Goal: Information Seeking & Learning: Find specific fact

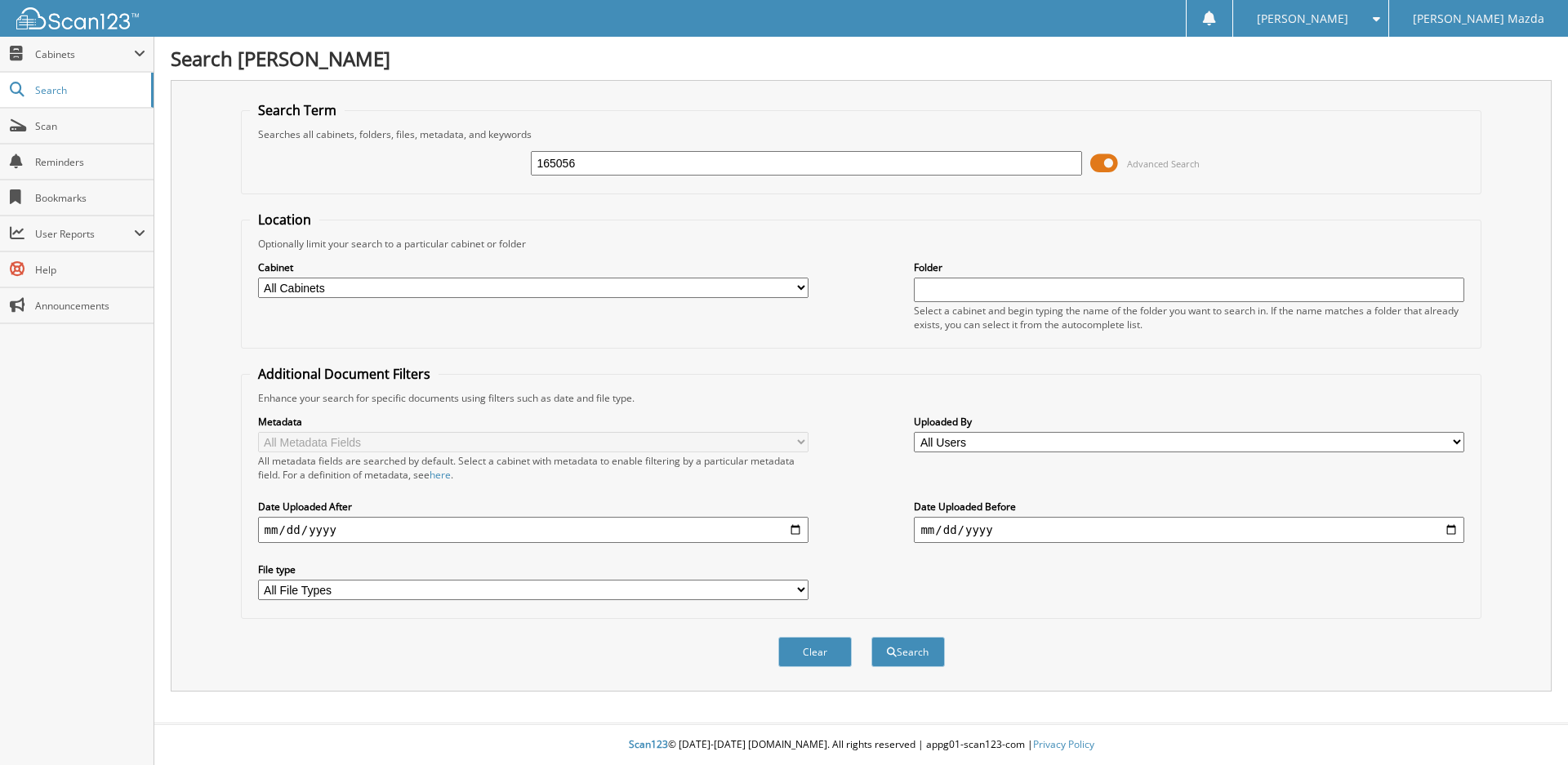
type input "165056"
click at [871, 637] on button "Search" at bounding box center [908, 651] width 74 height 30
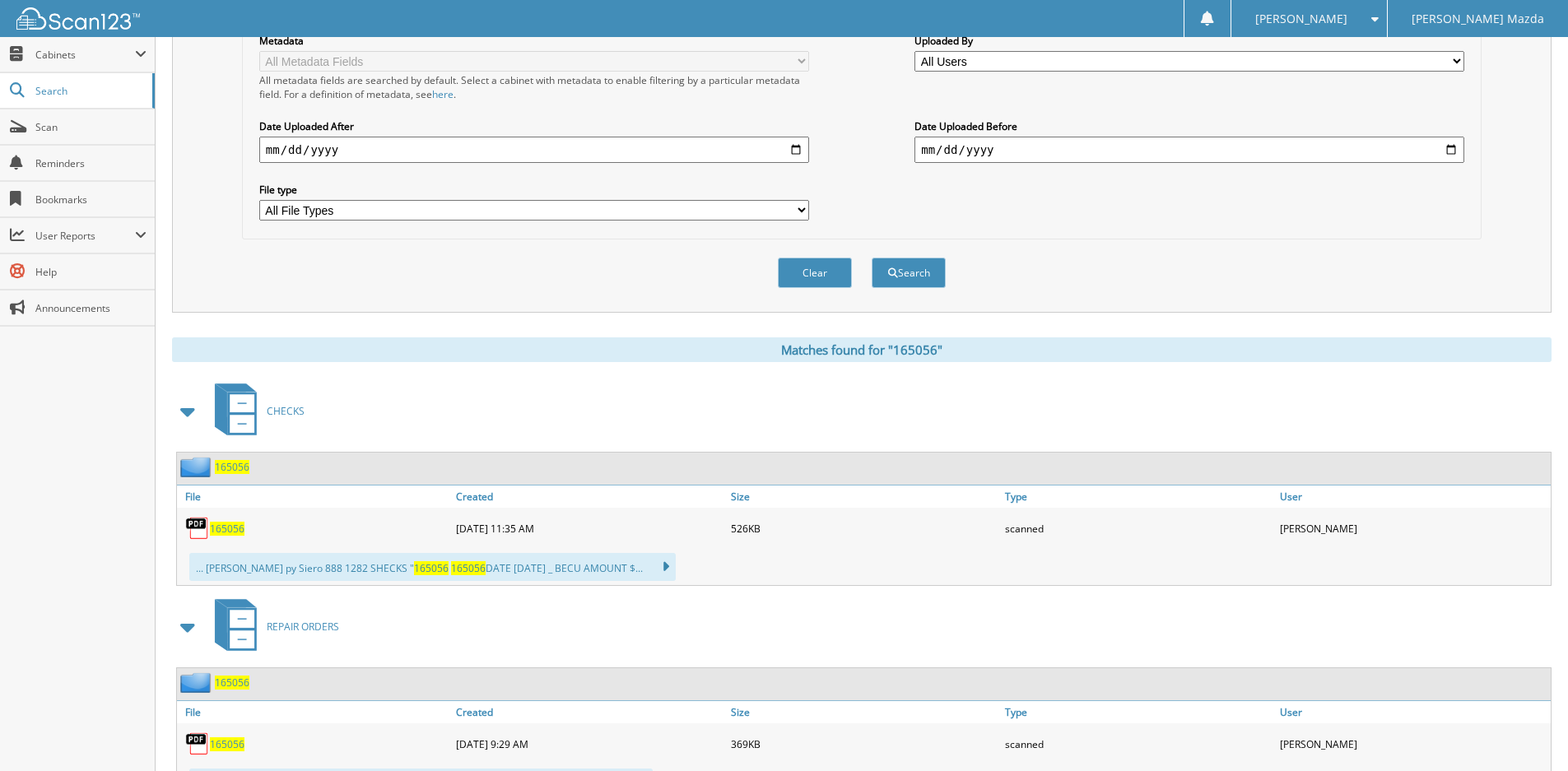
scroll to position [438, 0]
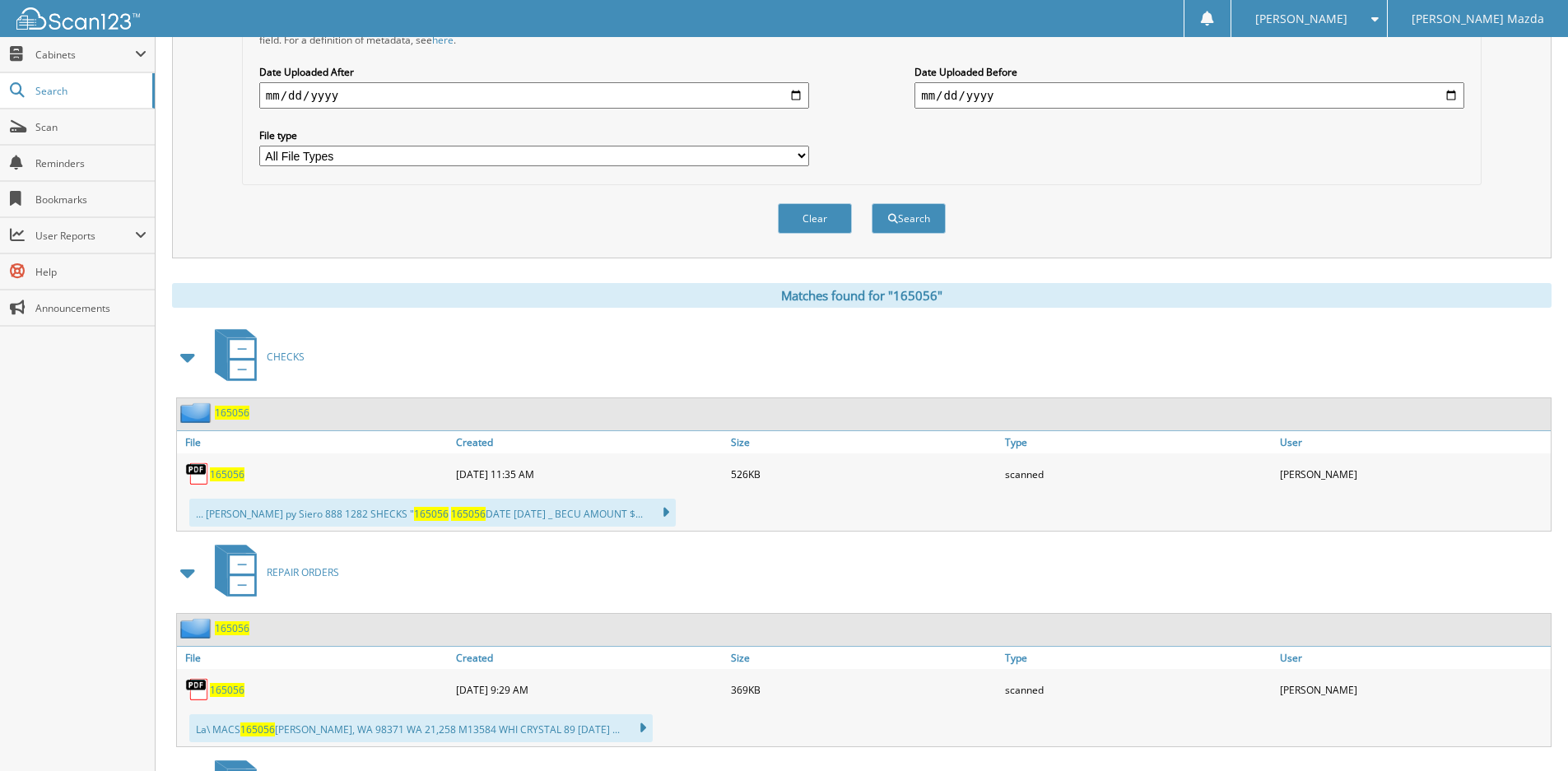
click at [224, 471] on span "165056" at bounding box center [227, 474] width 35 height 14
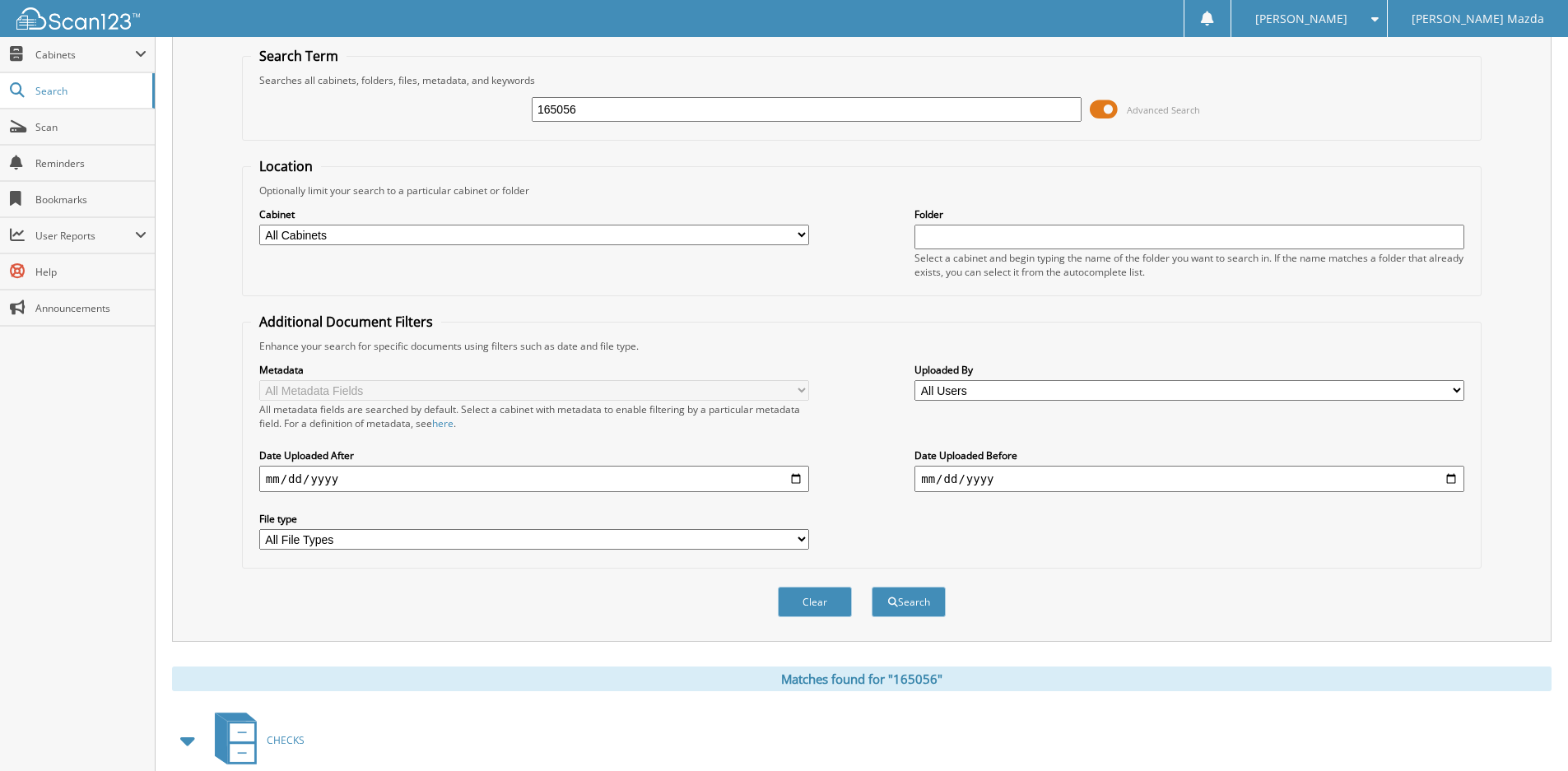
scroll to position [0, 0]
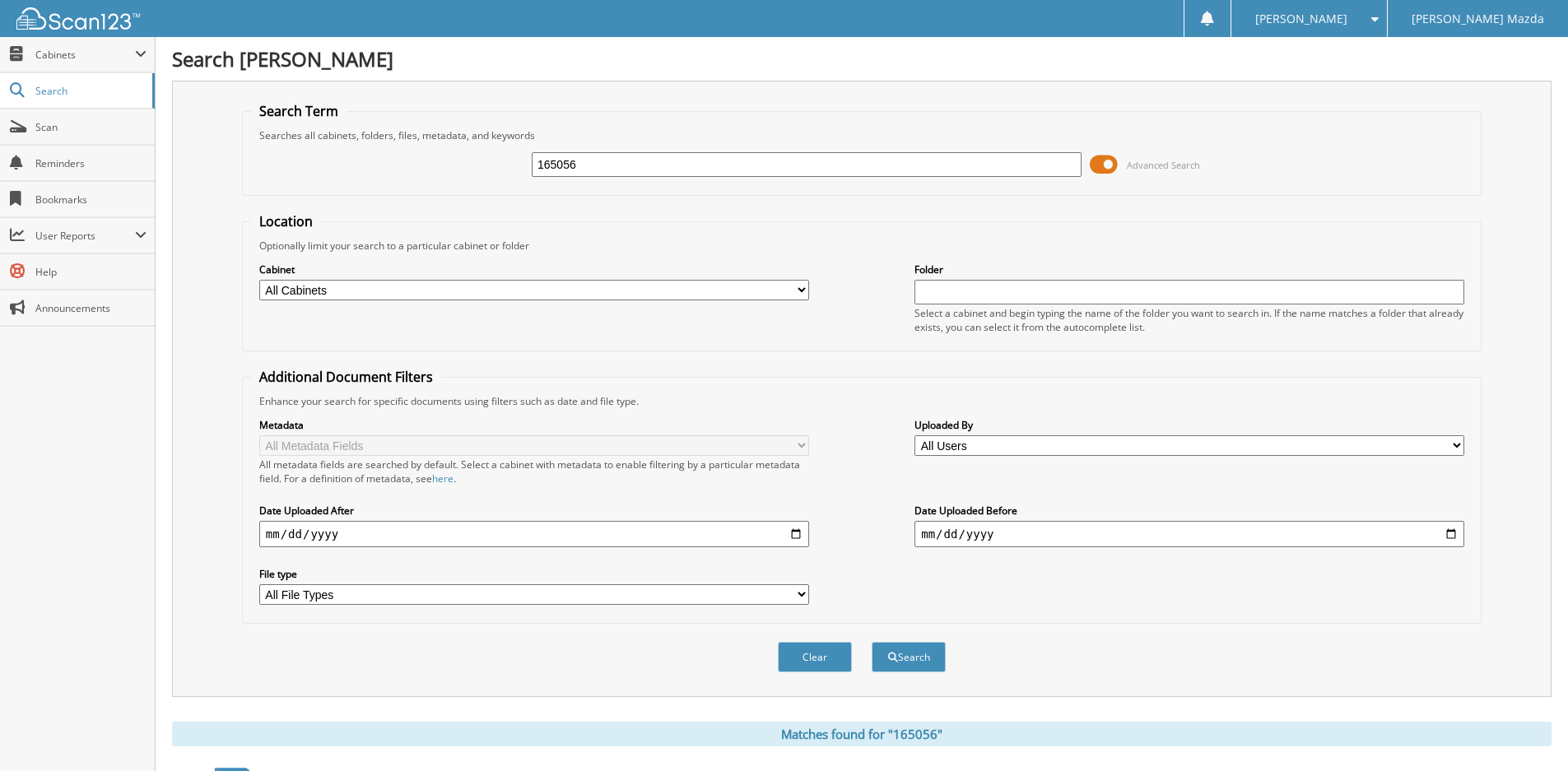
click at [588, 166] on input "165056" at bounding box center [806, 164] width 550 height 25
drag, startPoint x: 588, startPoint y: 166, endPoint x: 538, endPoint y: 176, distance: 51.0
click at [538, 176] on input "165056" at bounding box center [806, 164] width 550 height 25
type input "165055"
click at [872, 642] on button "Search" at bounding box center [909, 656] width 74 height 30
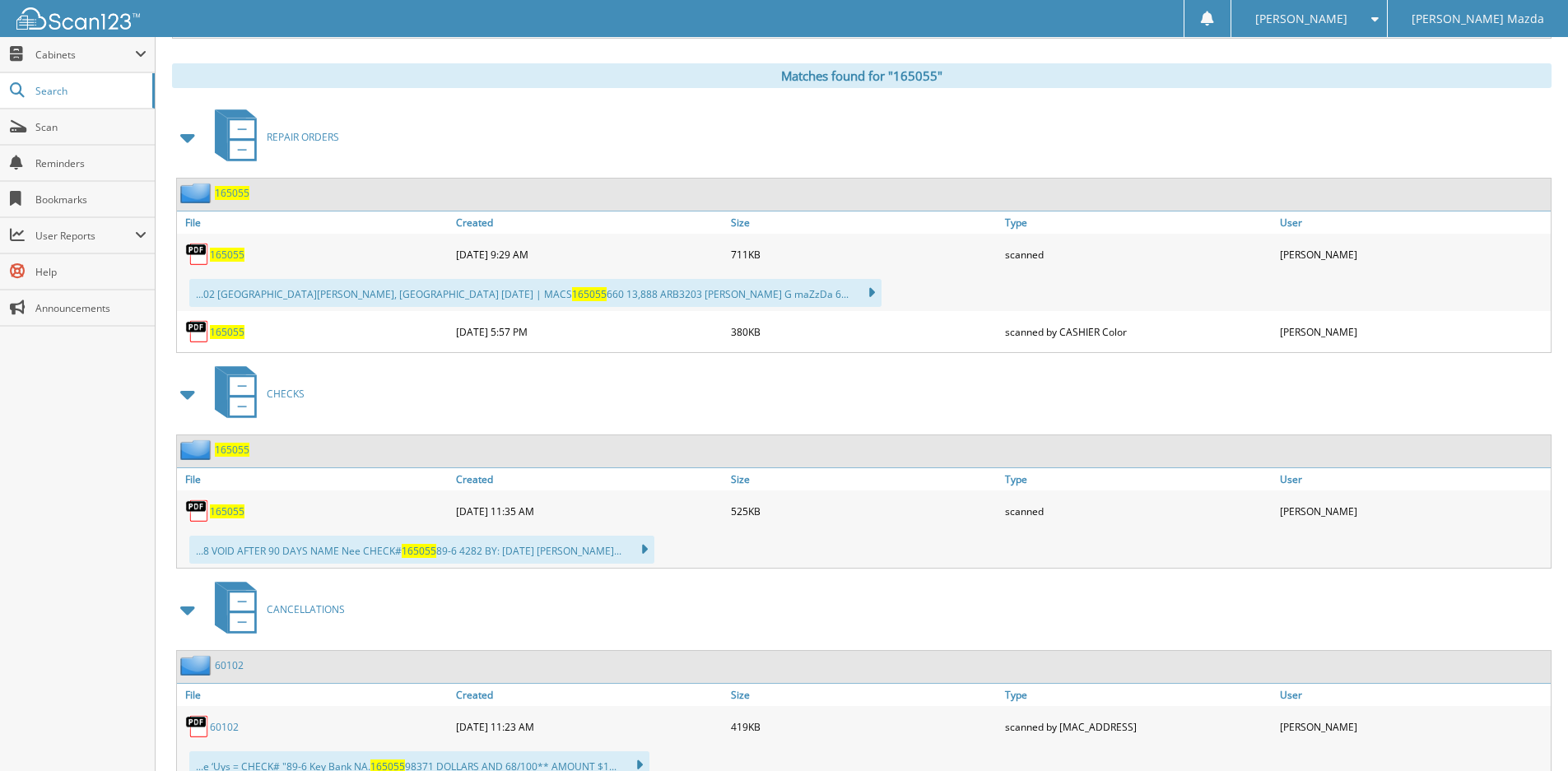
scroll to position [713, 0]
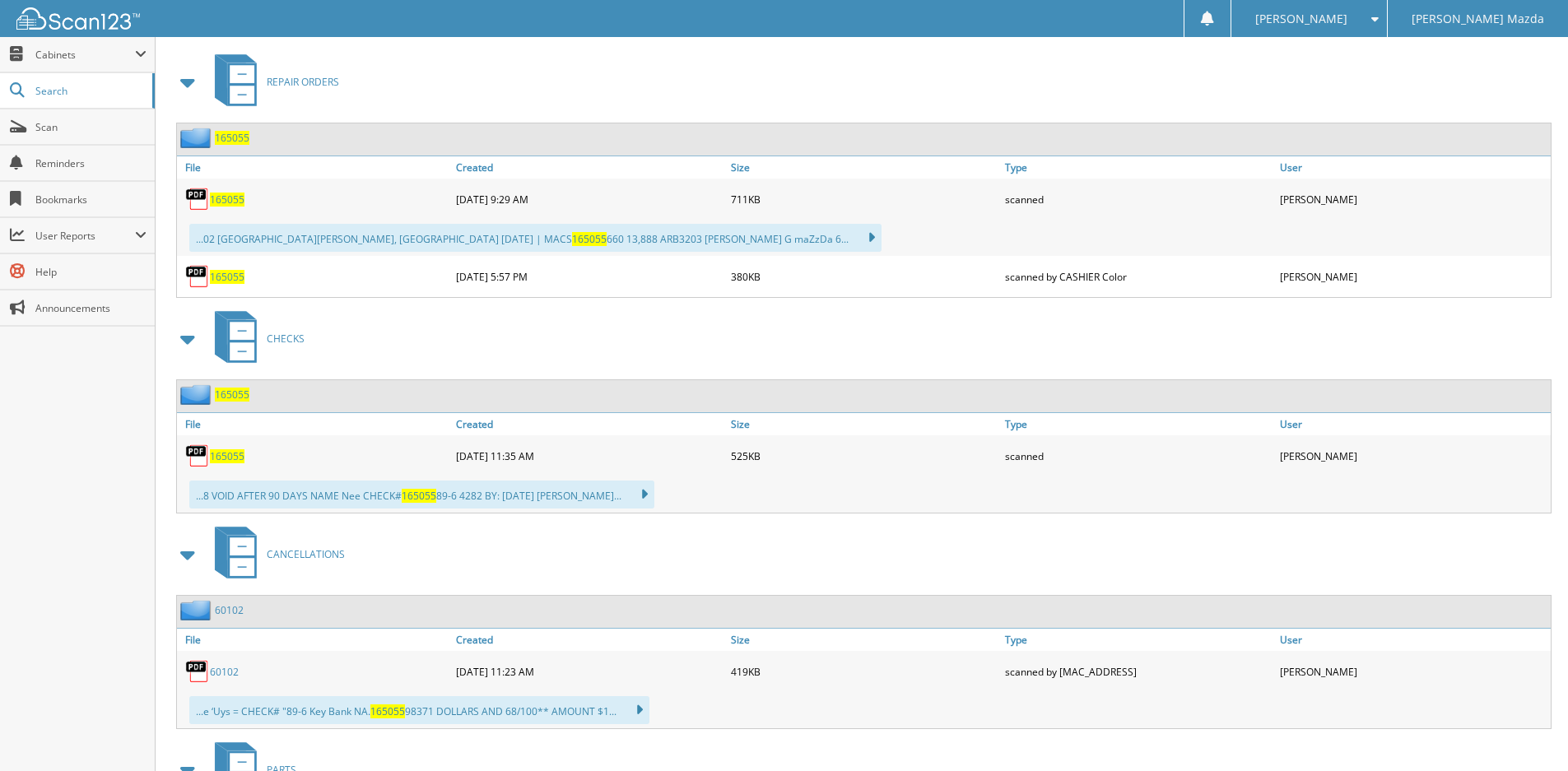
click at [230, 453] on span "165055" at bounding box center [227, 456] width 35 height 14
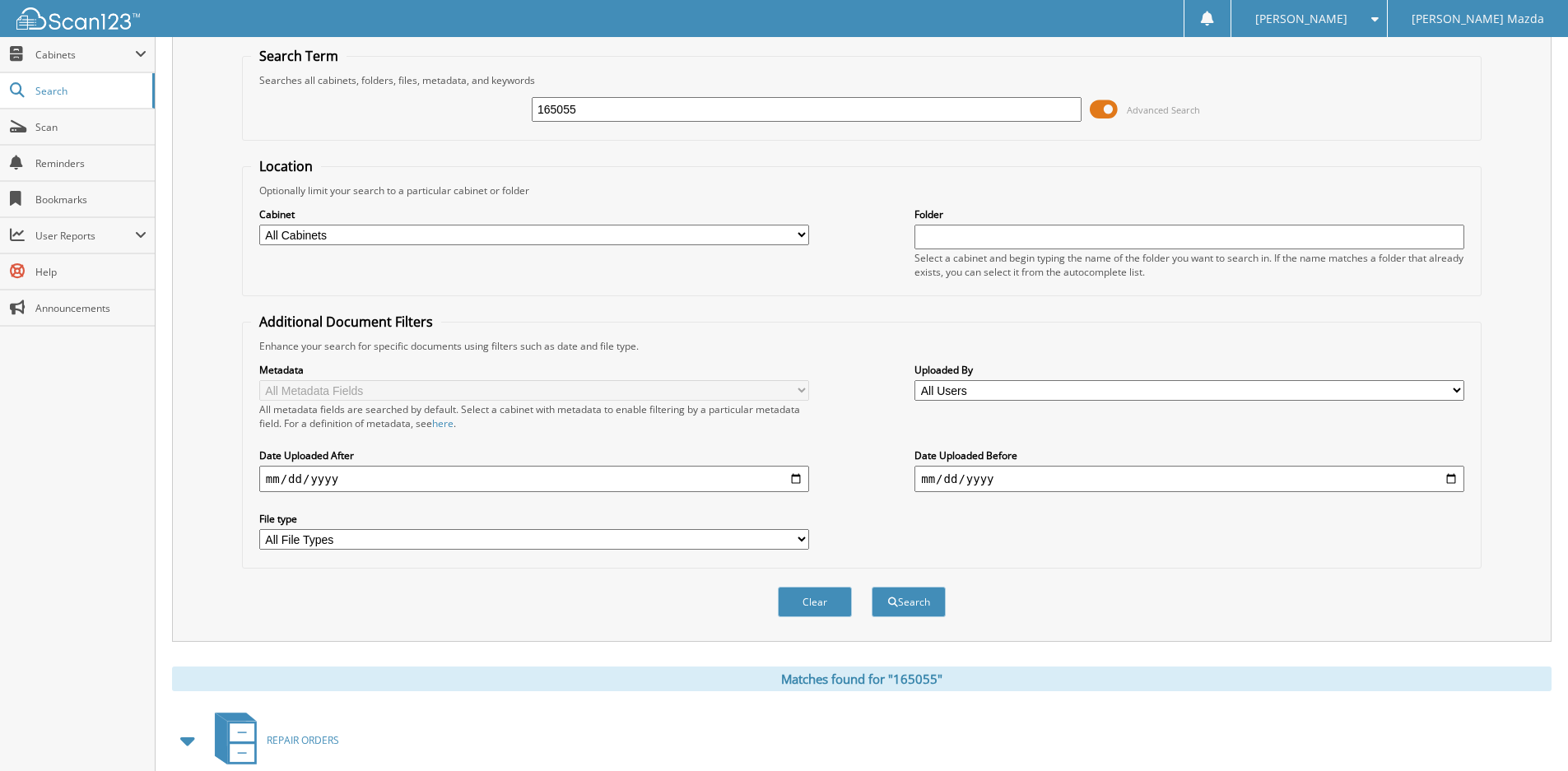
scroll to position [0, 0]
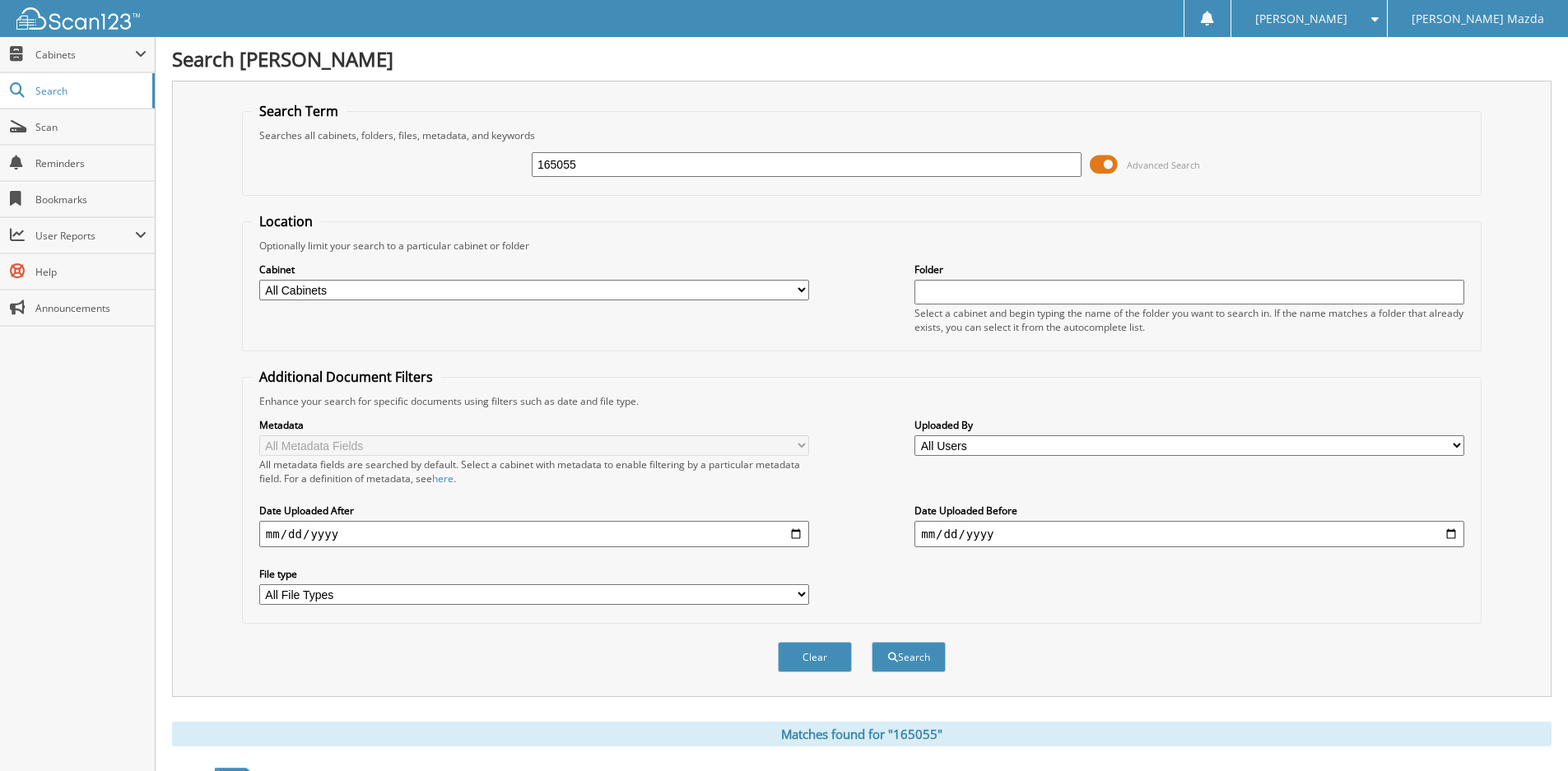
drag, startPoint x: 609, startPoint y: 170, endPoint x: 494, endPoint y: 173, distance: 115.0
click at [500, 171] on div "165055 Advanced Search" at bounding box center [862, 165] width 1222 height 45
type input "164981"
click at [872, 642] on button "Search" at bounding box center [909, 656] width 74 height 30
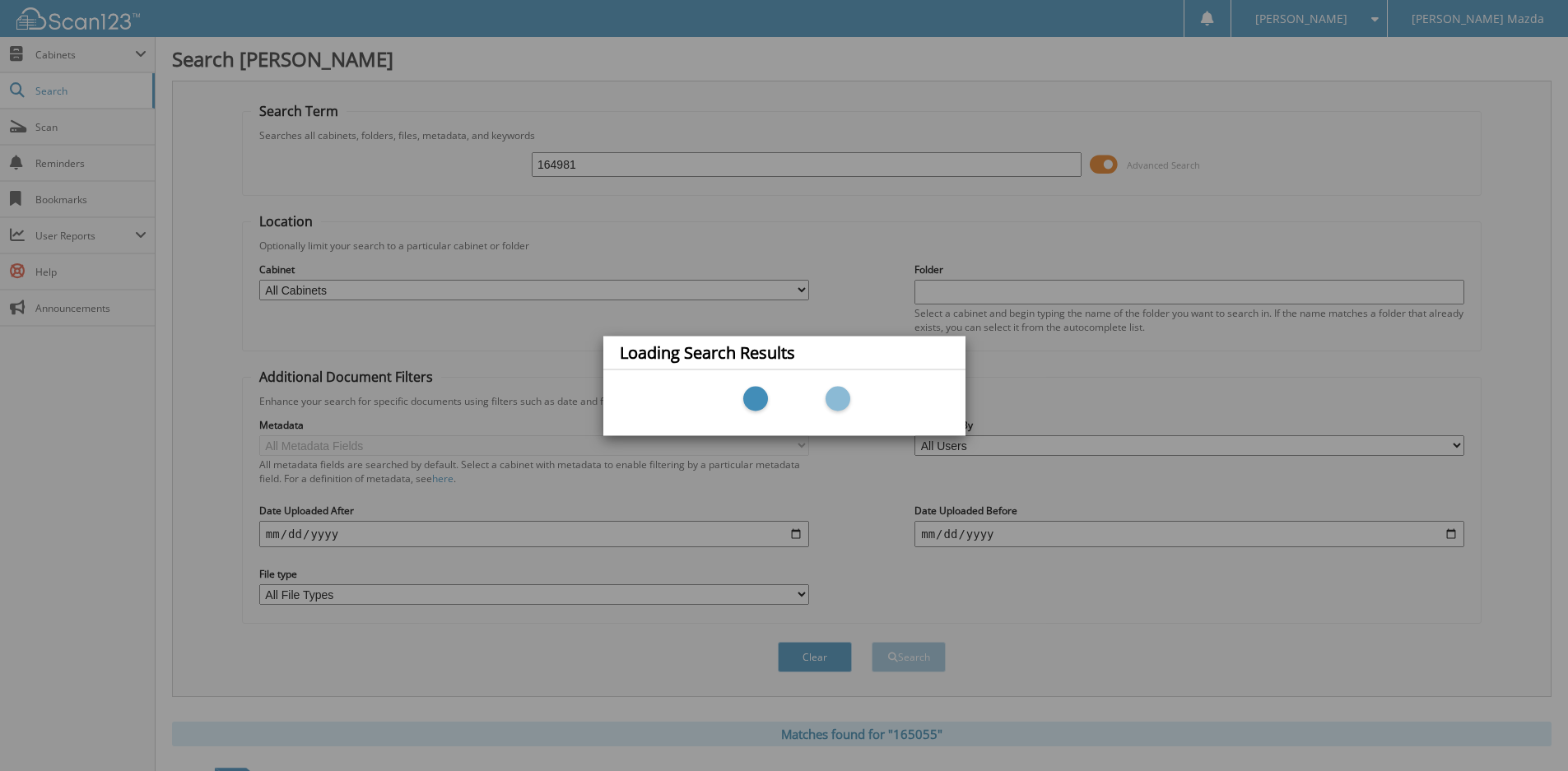
scroll to position [55, 0]
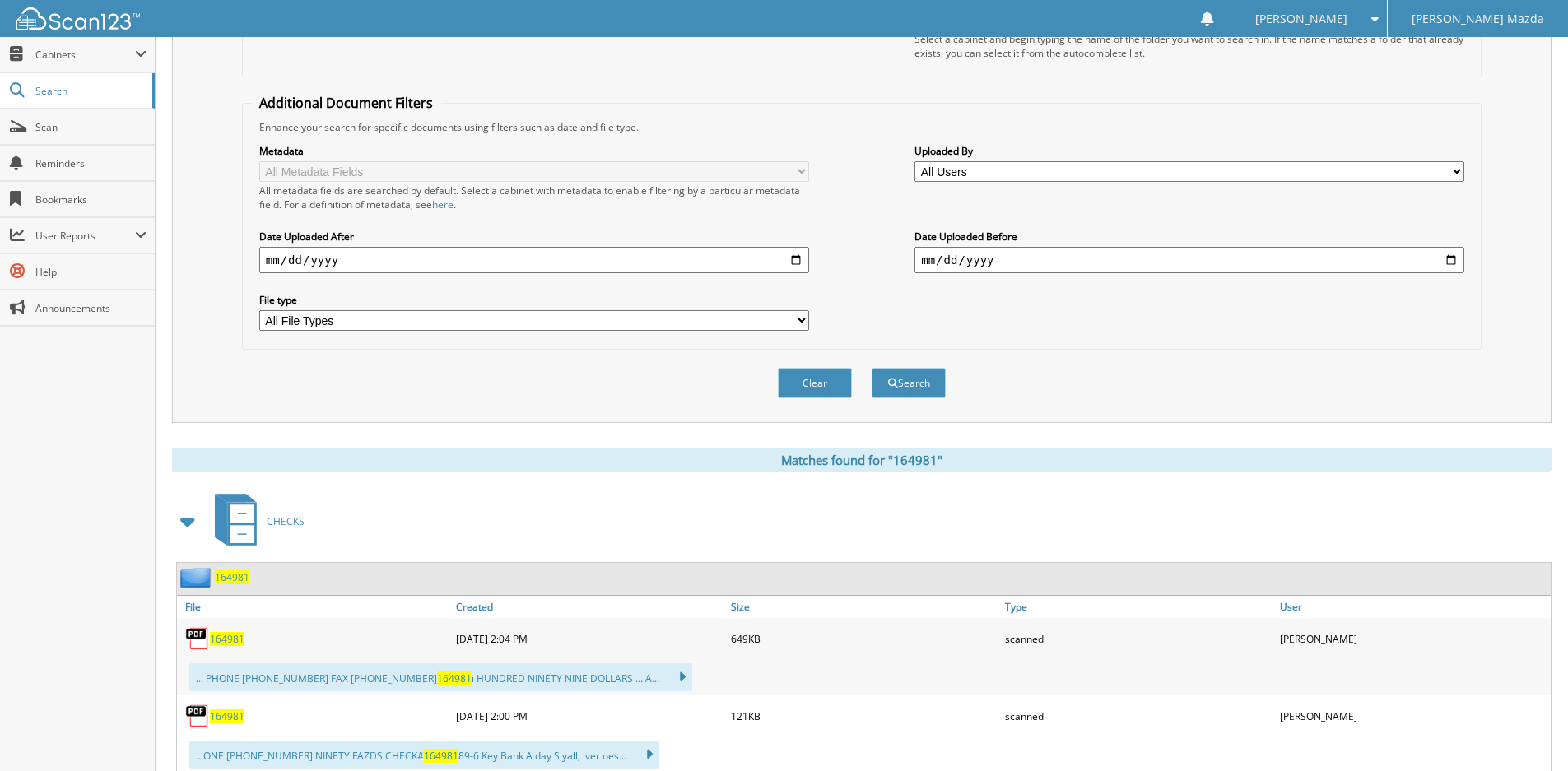
scroll to position [385, 0]
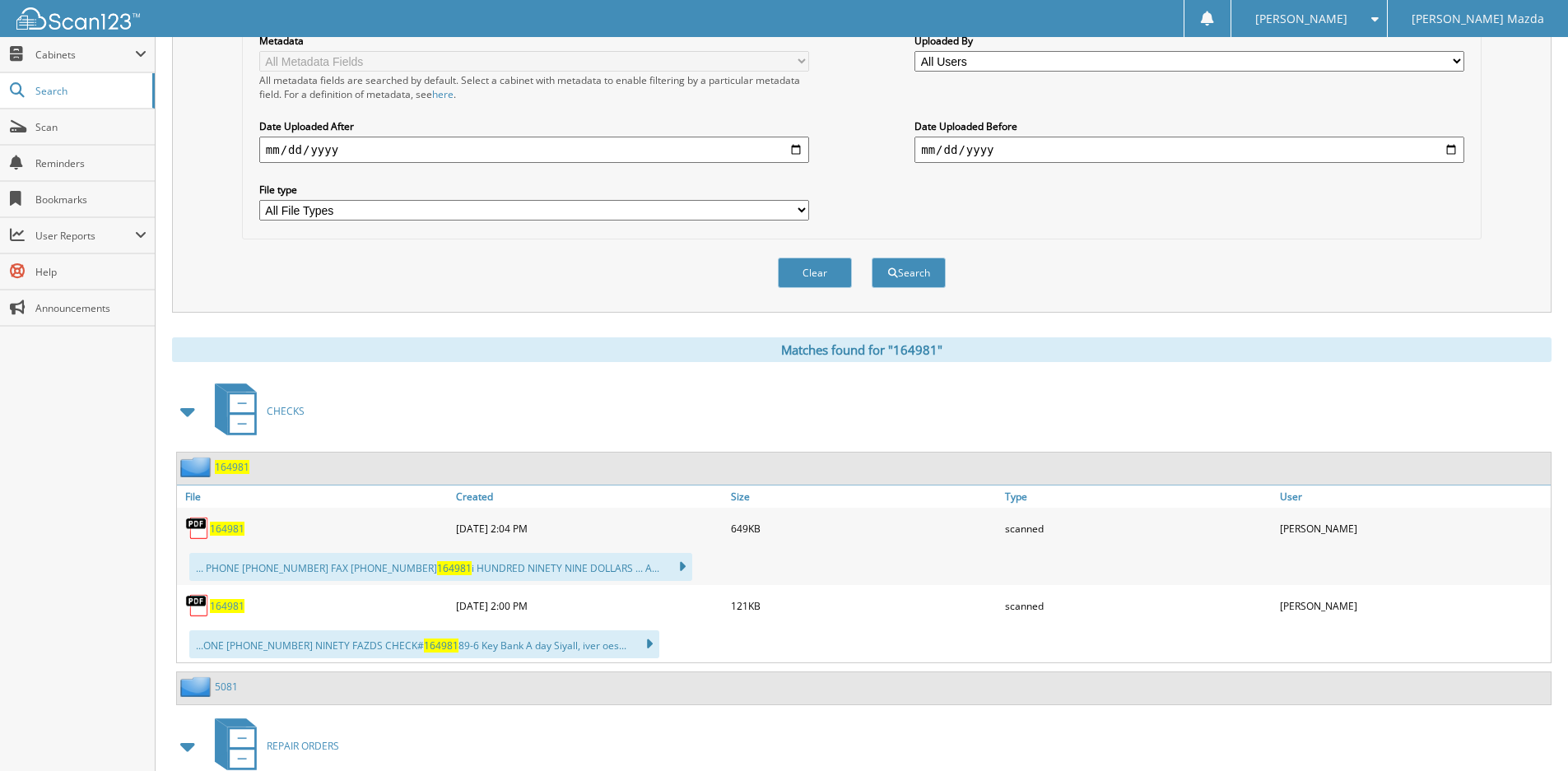
click at [233, 473] on span "164981" at bounding box center [232, 467] width 35 height 14
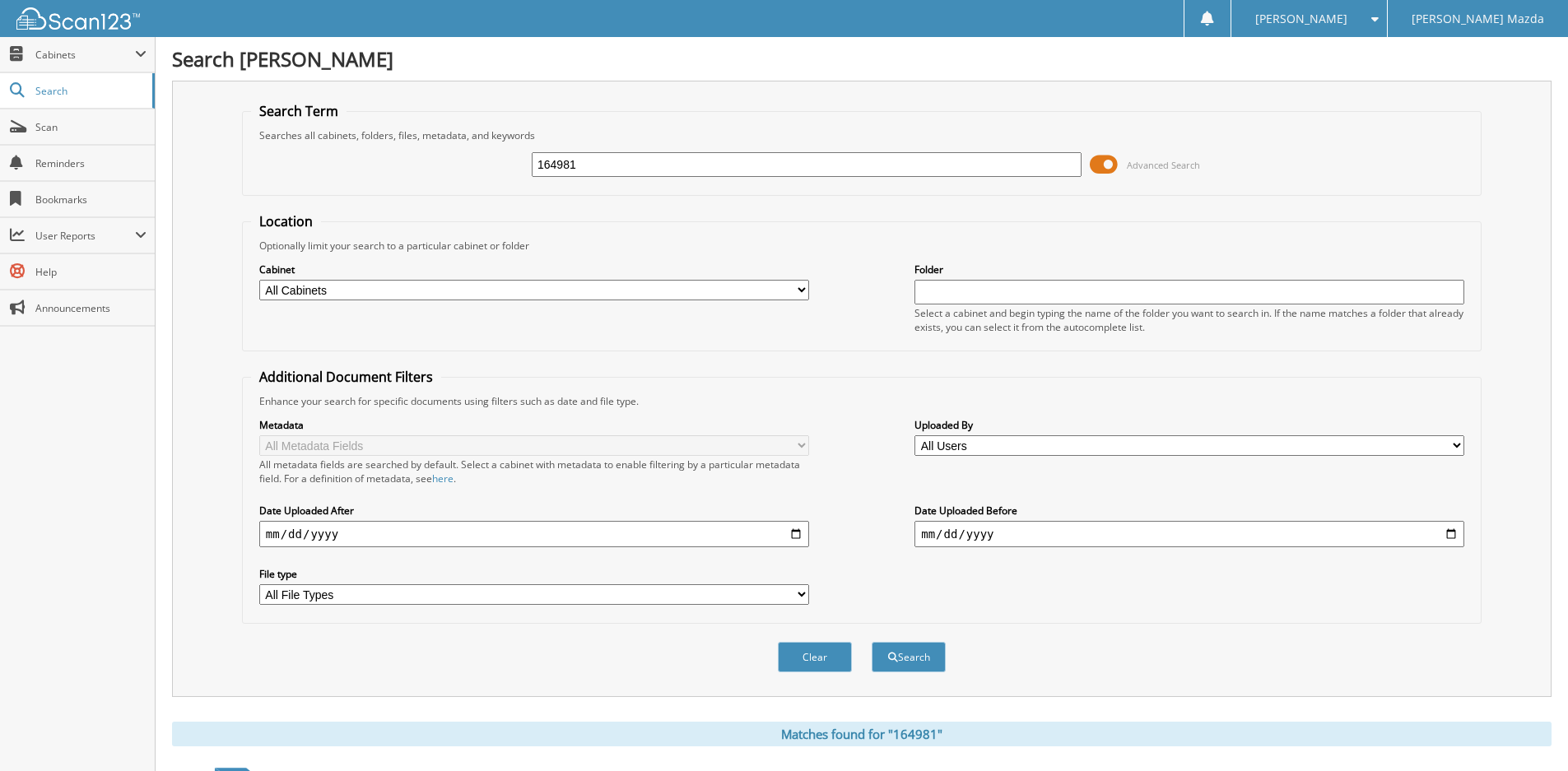
drag, startPoint x: 586, startPoint y: 165, endPoint x: 492, endPoint y: 159, distance: 94.2
click at [492, 159] on div "164981 Advanced Search" at bounding box center [862, 165] width 1222 height 45
type input "165052"
click at [872, 642] on button "Search" at bounding box center [909, 656] width 74 height 30
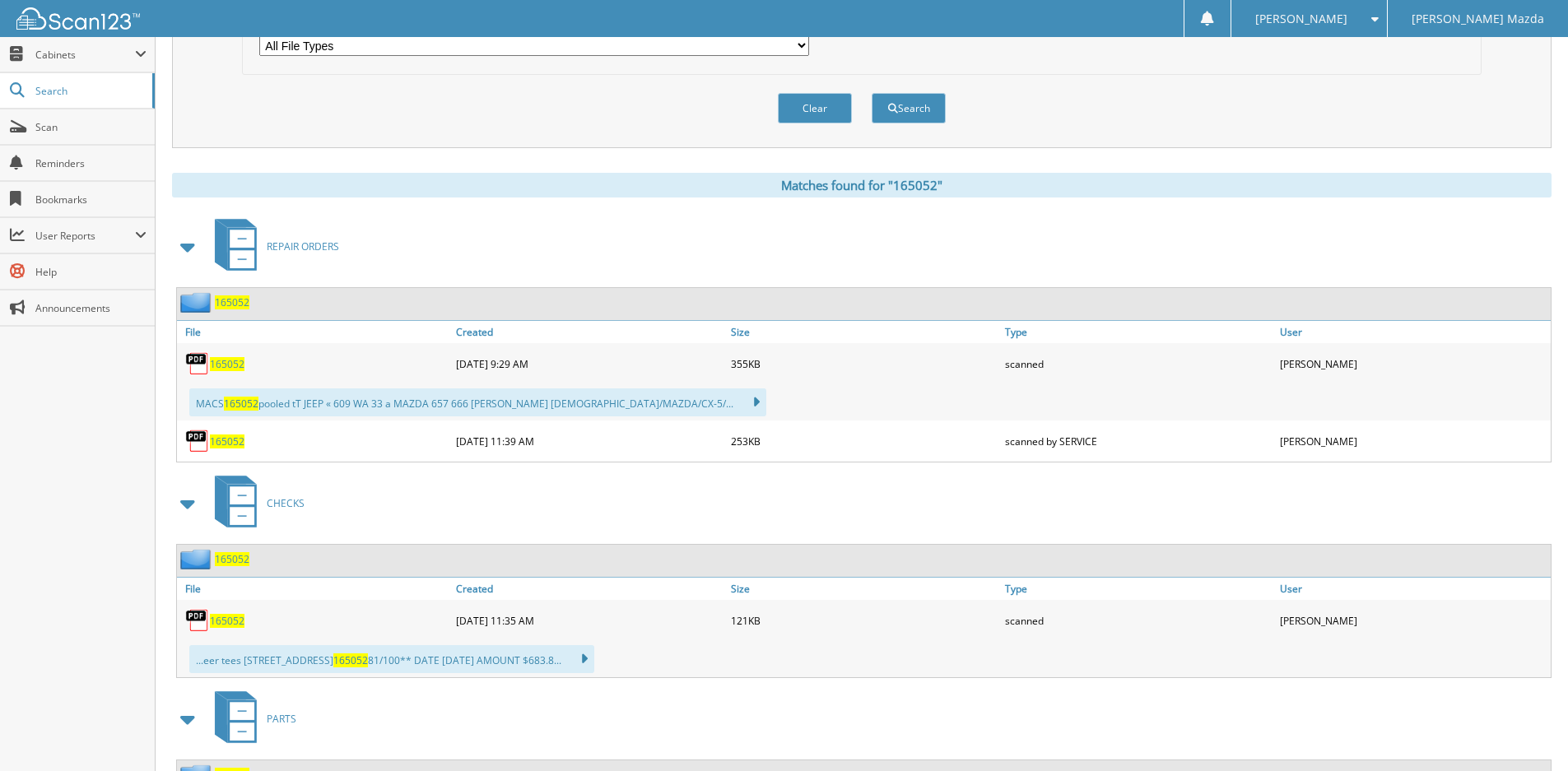
scroll to position [686, 0]
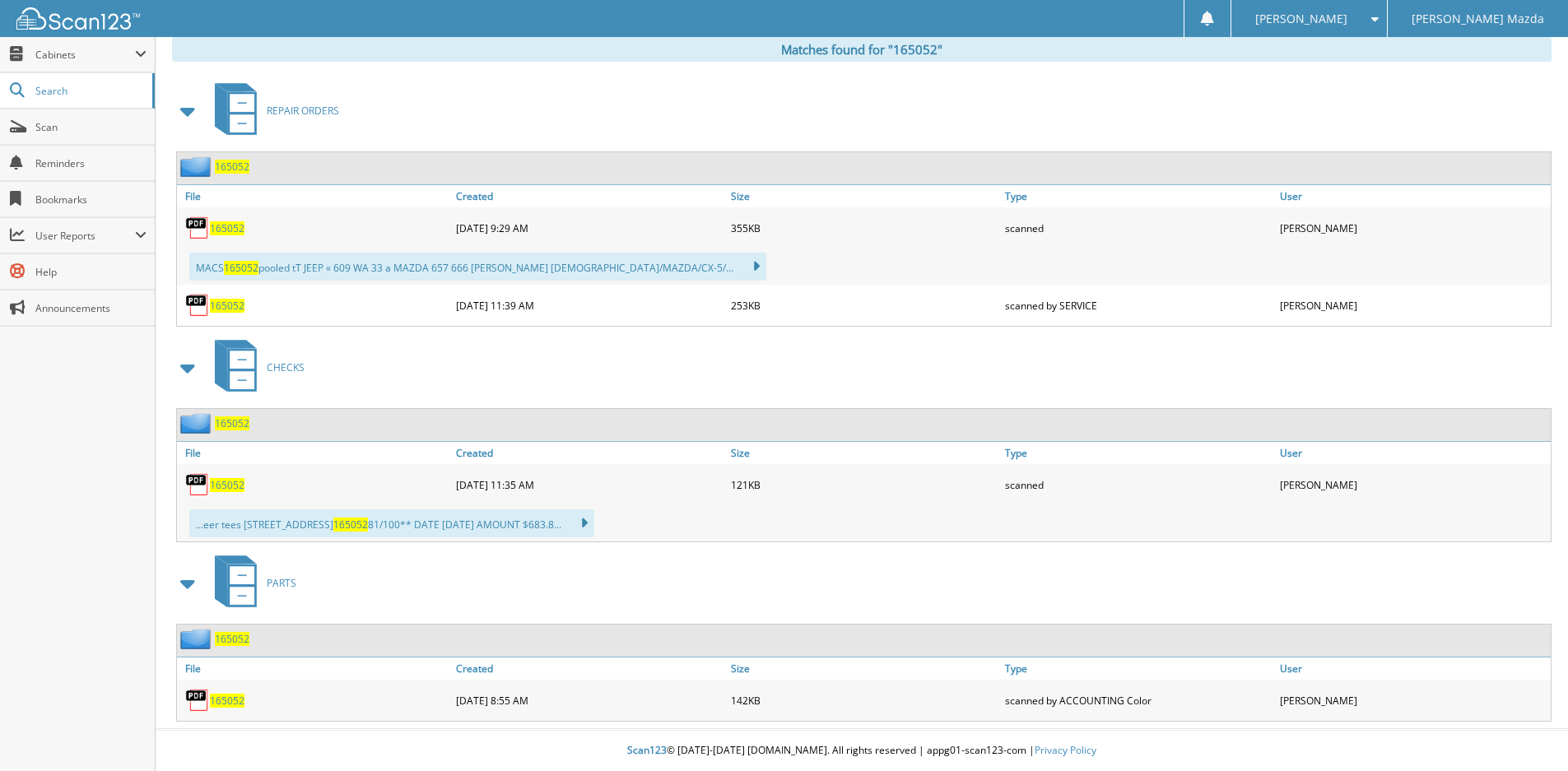
click at [228, 484] on span "165052" at bounding box center [227, 485] width 35 height 14
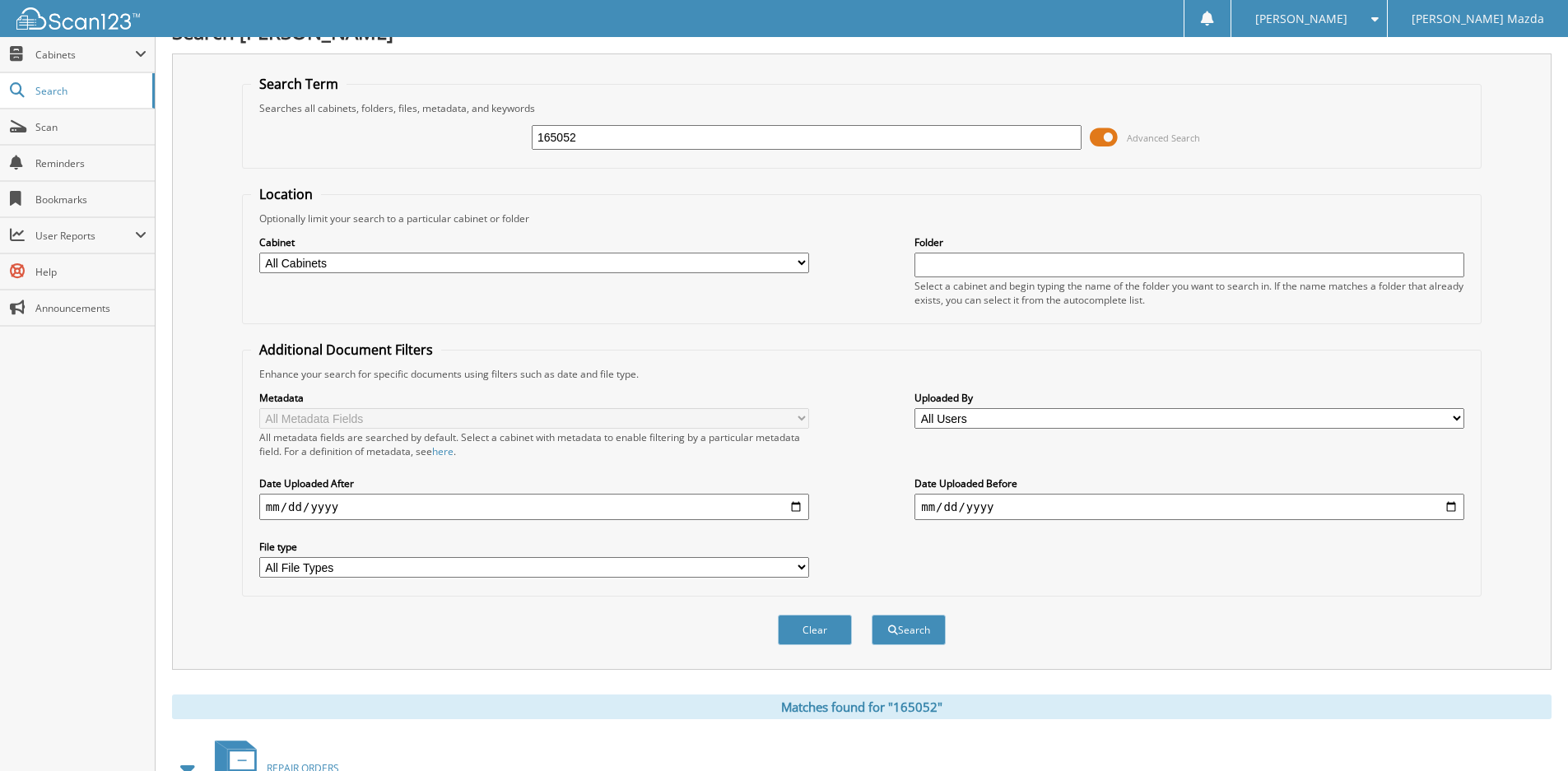
scroll to position [0, 0]
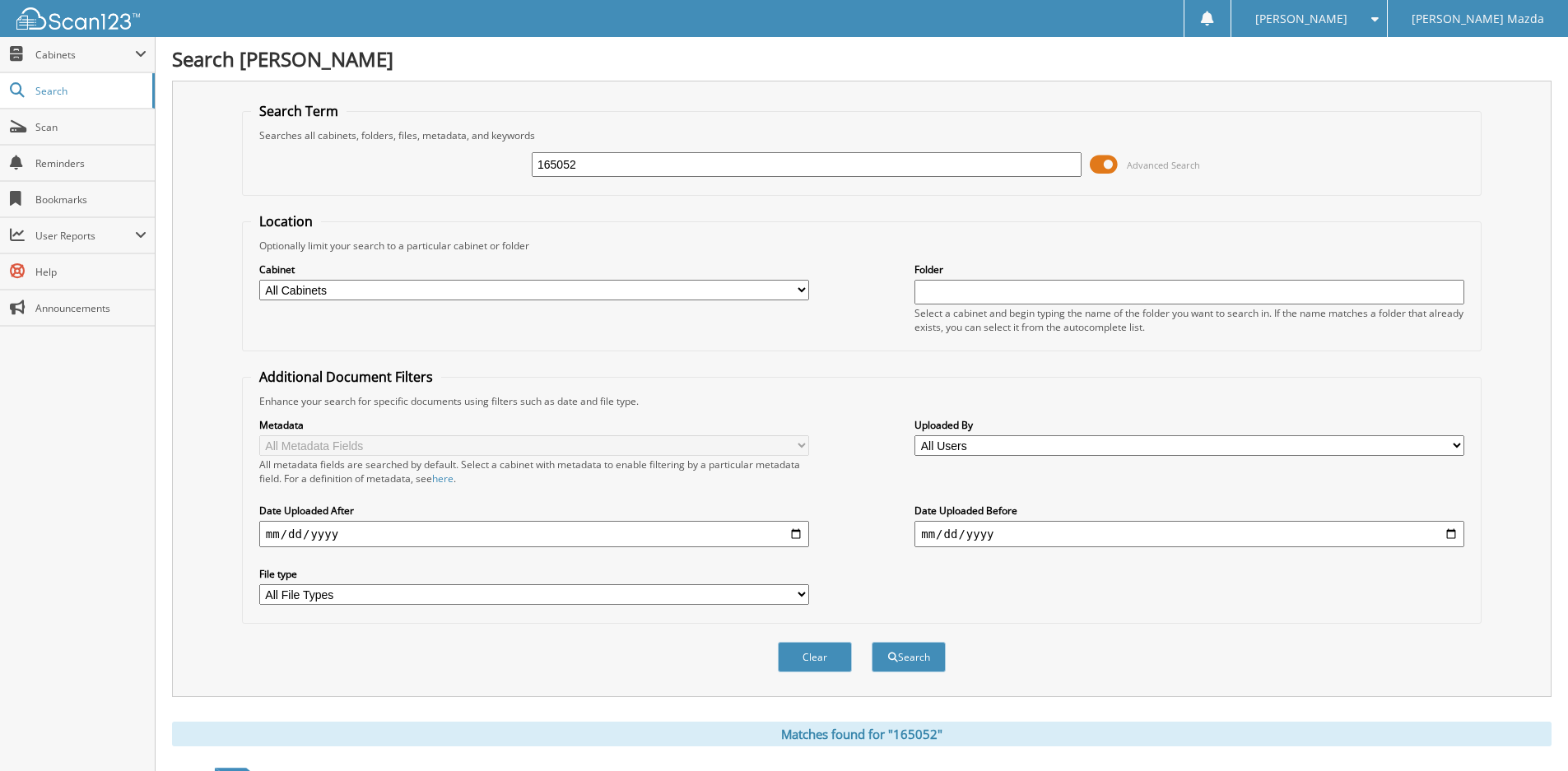
drag, startPoint x: 581, startPoint y: 166, endPoint x: 484, endPoint y: 163, distance: 97.0
click at [484, 163] on div "165052 Advanced Search" at bounding box center [862, 165] width 1222 height 45
type input "163379"
click at [910, 658] on button "Search" at bounding box center [909, 656] width 74 height 30
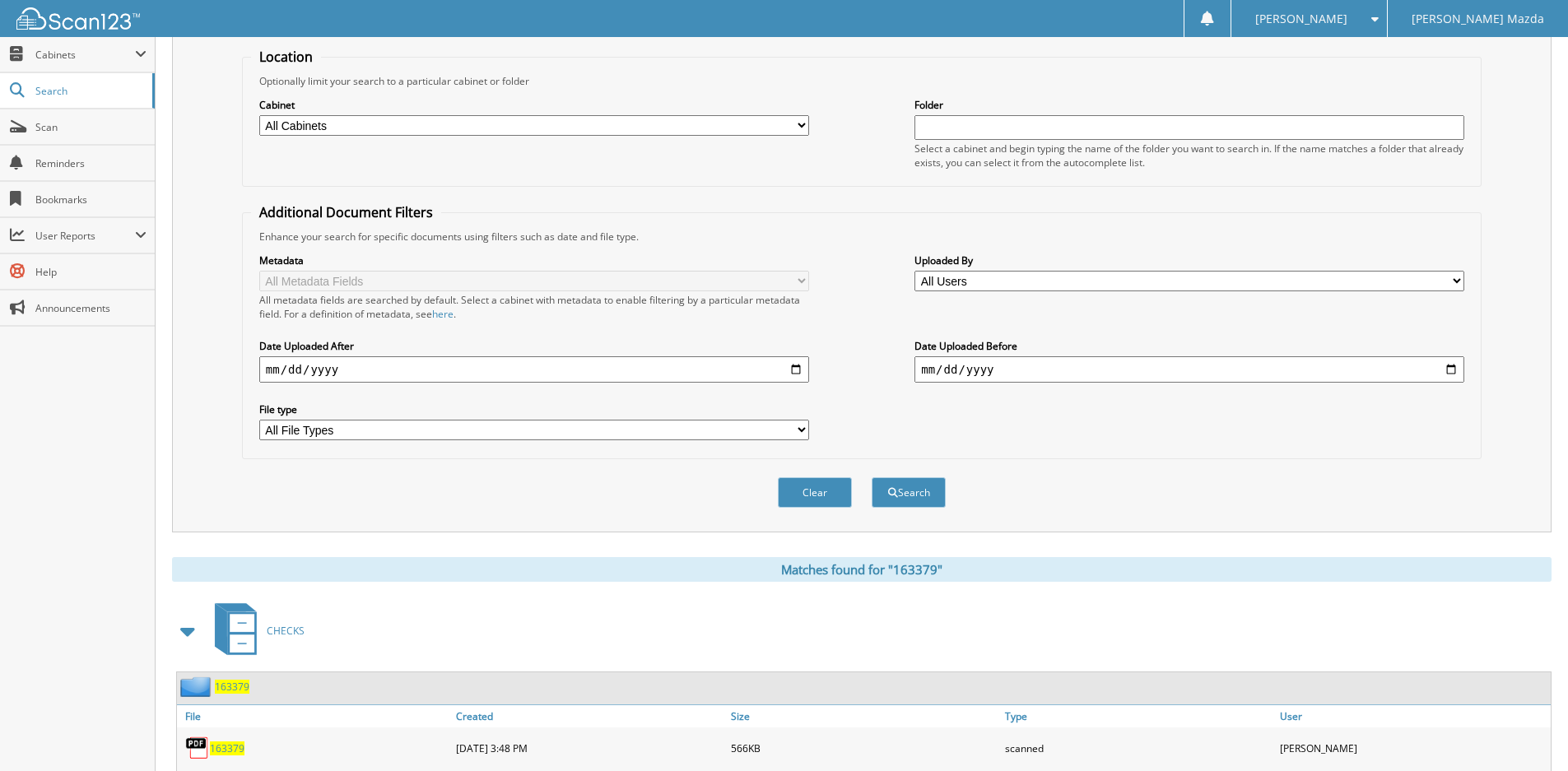
scroll to position [385, 0]
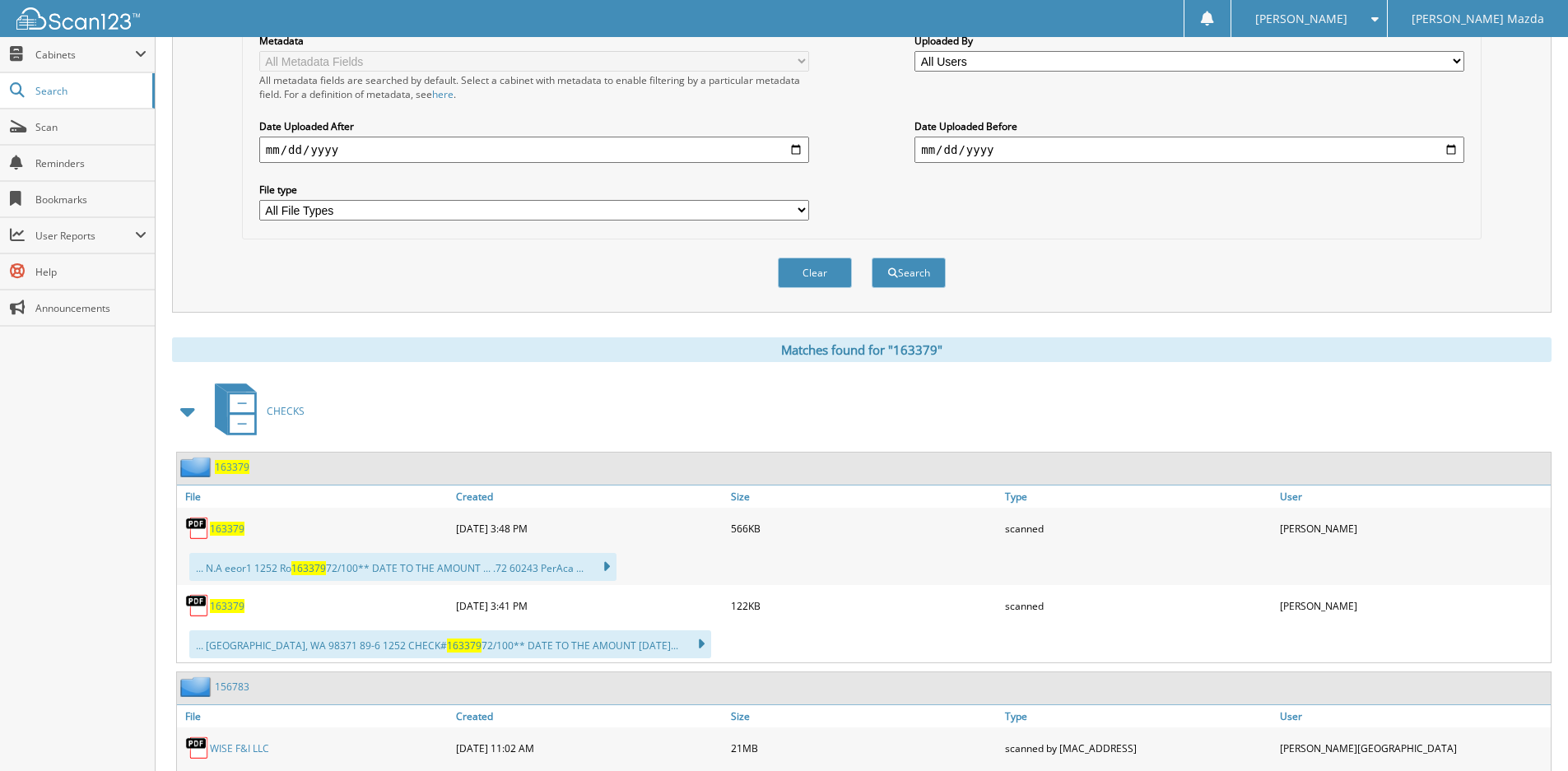
click at [232, 524] on span "163379" at bounding box center [227, 529] width 35 height 14
